Goal: Find specific page/section: Find specific page/section

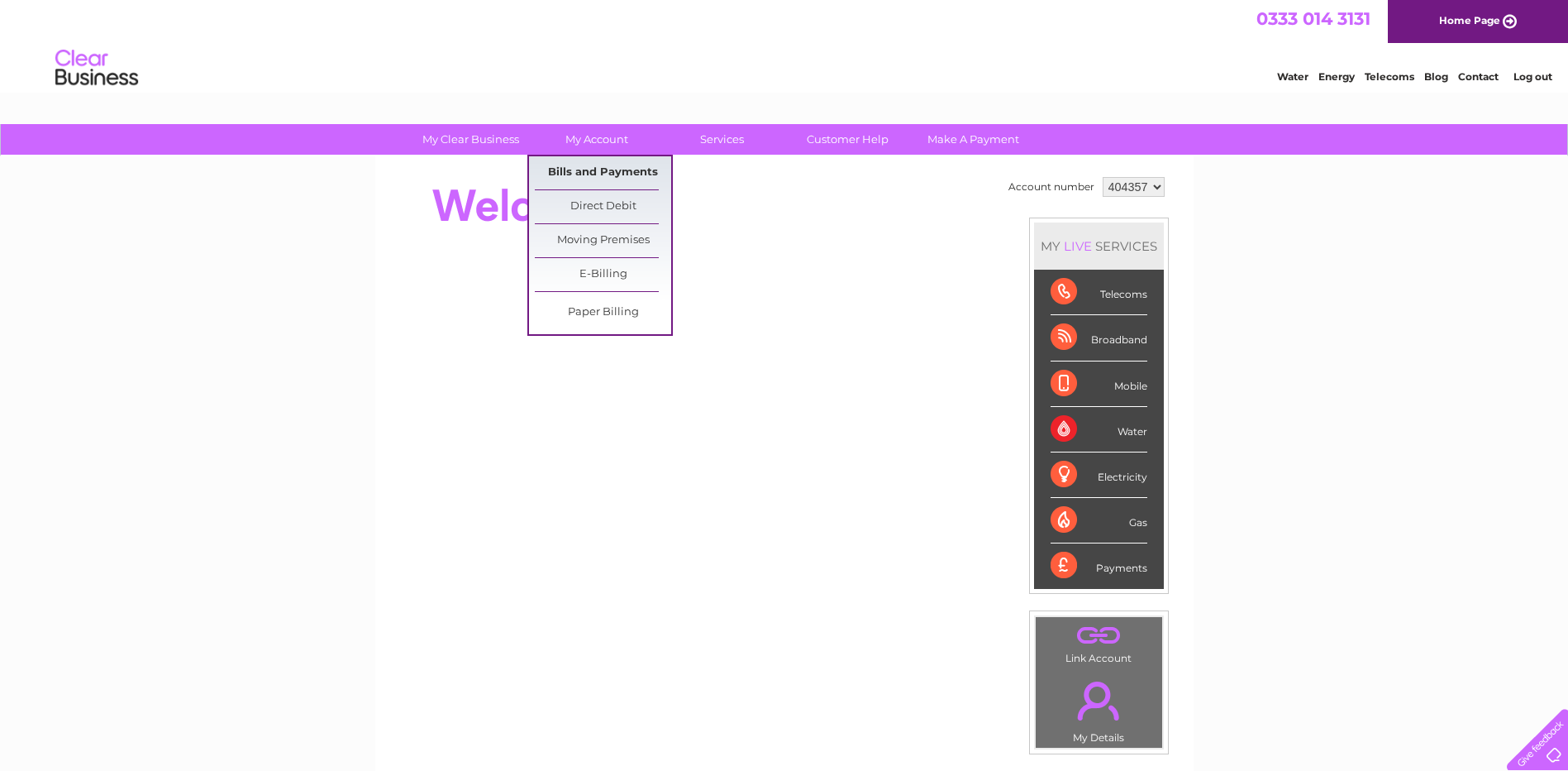
click at [597, 172] on link "Bills and Payments" at bounding box center [603, 172] width 136 height 33
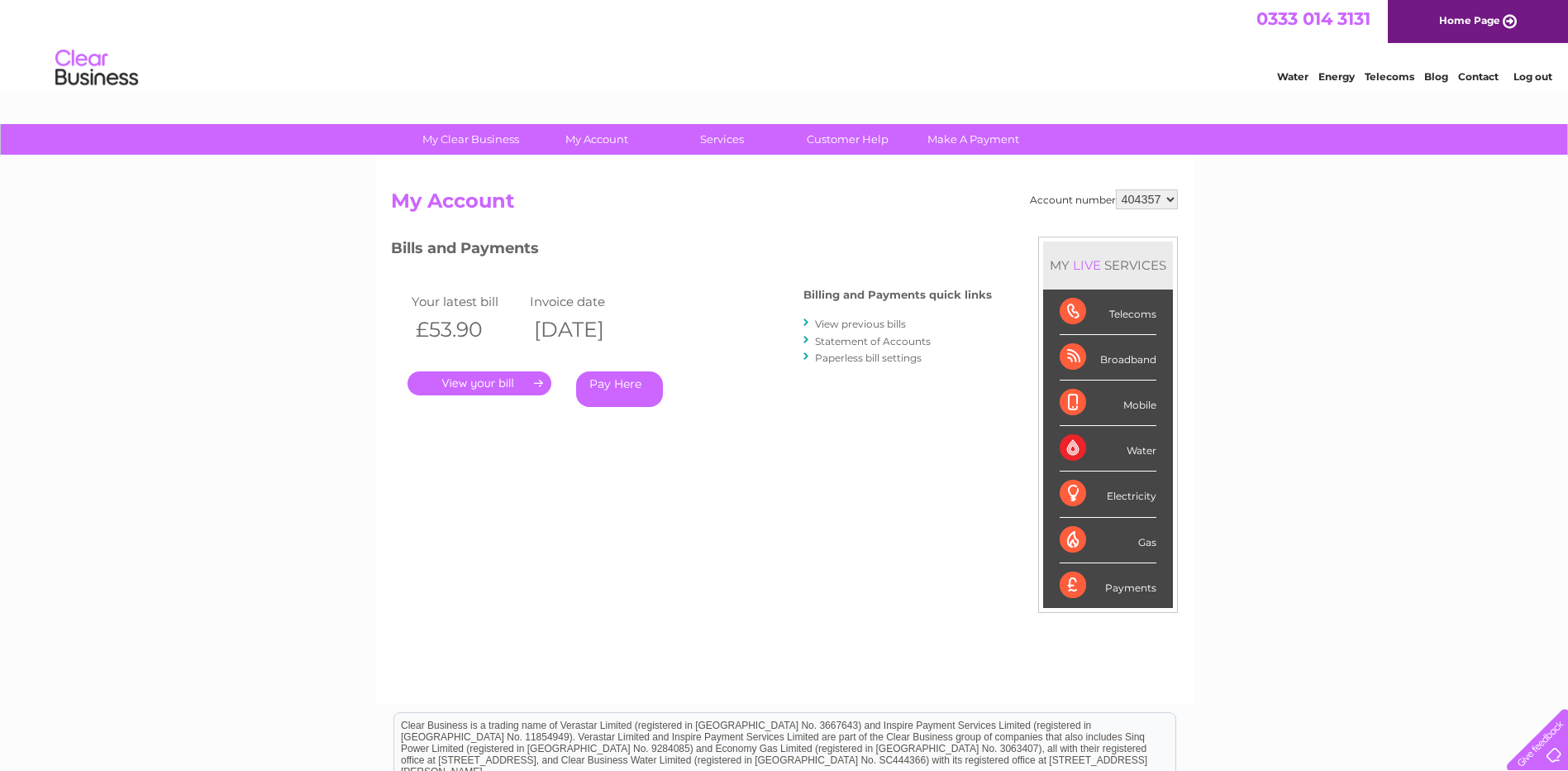
click at [469, 382] on link "." at bounding box center [479, 383] width 144 height 24
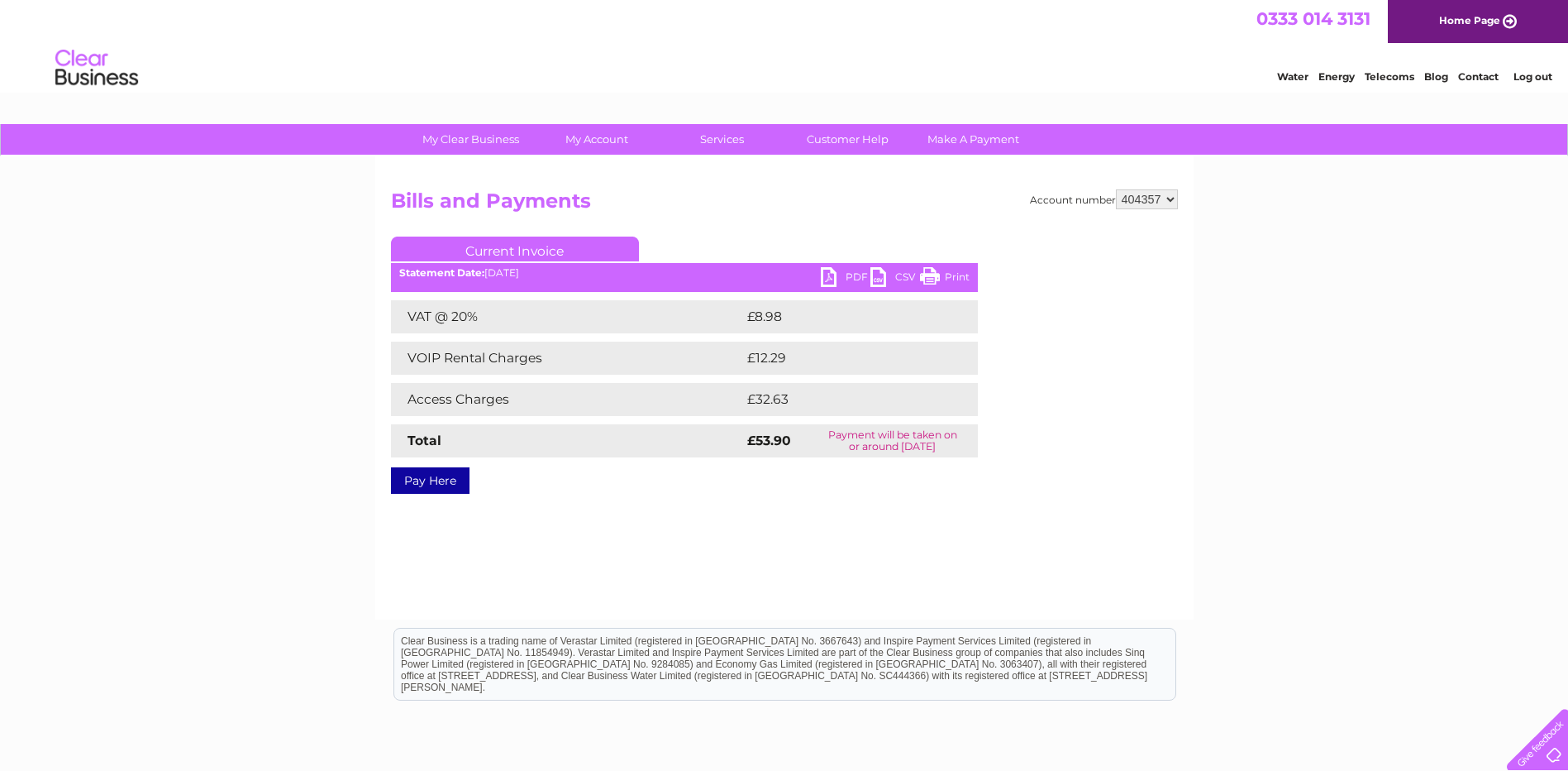
click at [922, 274] on link "Print" at bounding box center [945, 278] width 50 height 24
click at [1533, 75] on link "Log out" at bounding box center [1533, 76] width 39 height 12
